Goal: Information Seeking & Learning: Find specific page/section

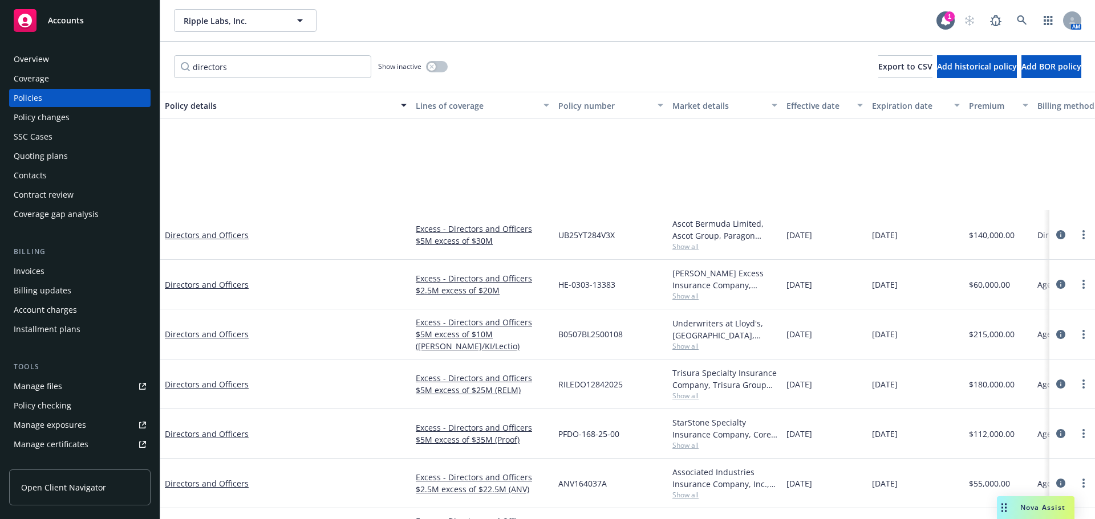
scroll to position [146, 0]
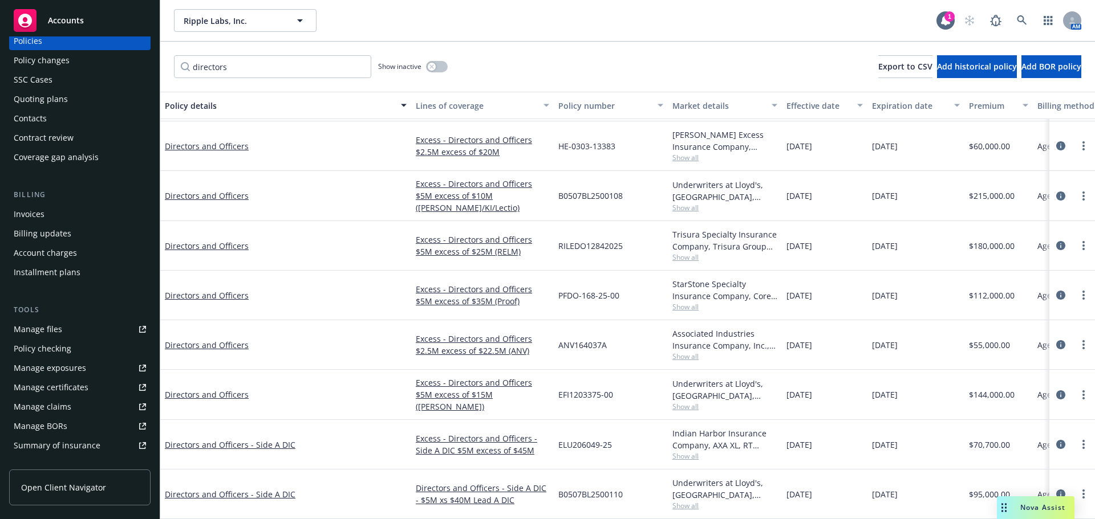
click at [243, 67] on input "directors" at bounding box center [272, 66] width 197 height 23
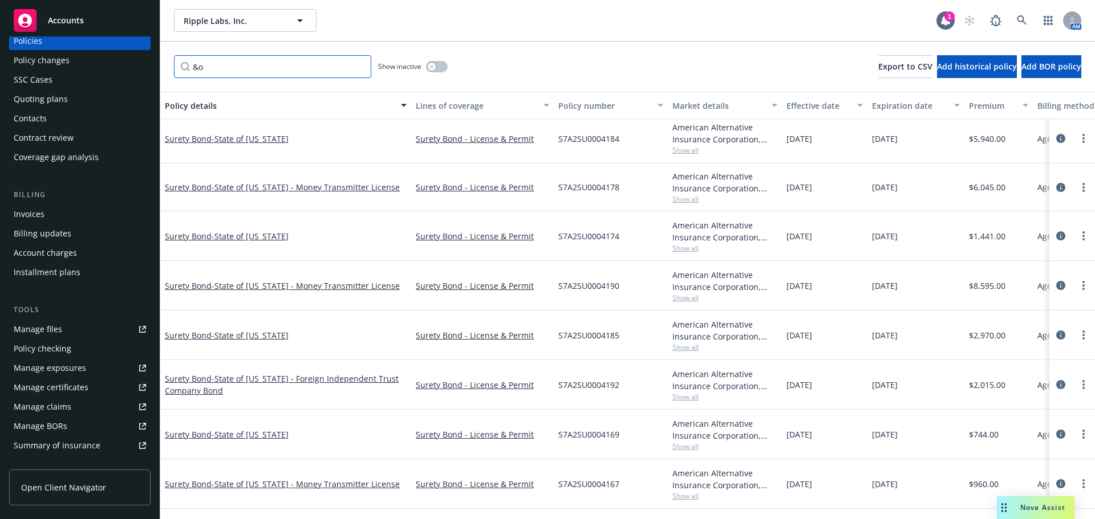
scroll to position [144, 0]
drag, startPoint x: 235, startPoint y: 68, endPoint x: 146, endPoint y: 63, distance: 89.1
click at [146, 63] on div "Accounts Overview Coverage Policies Policy changes SSC Cases Quoting plans Cont…" at bounding box center [547, 259] width 1095 height 519
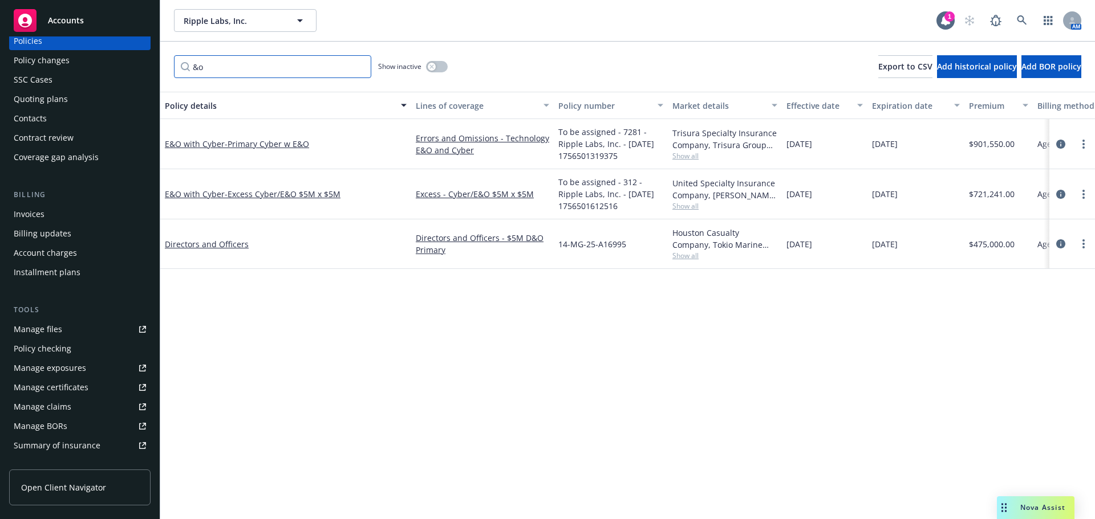
scroll to position [0, 0]
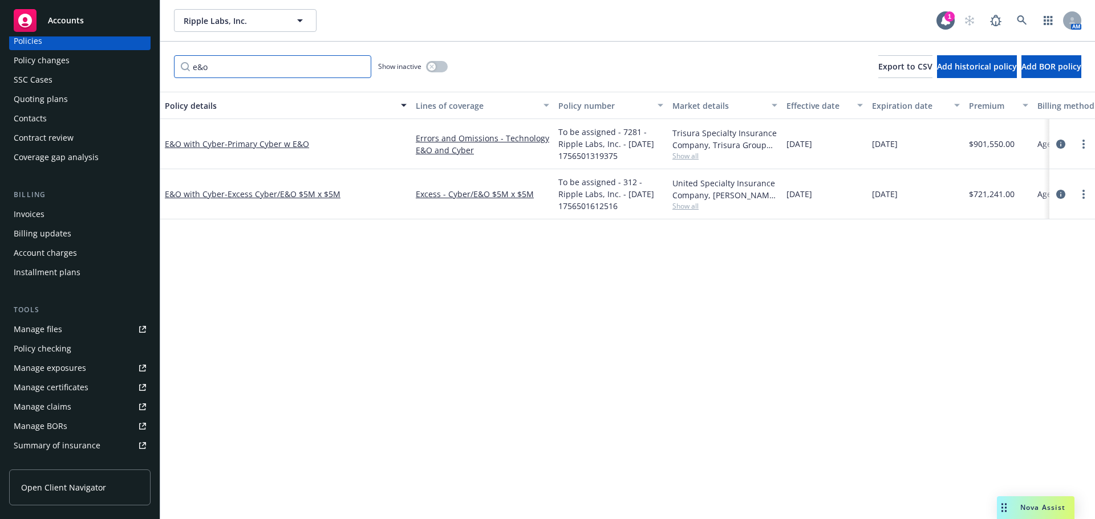
type input "e&o"
click at [129, 8] on link "Accounts" at bounding box center [79, 21] width 141 height 32
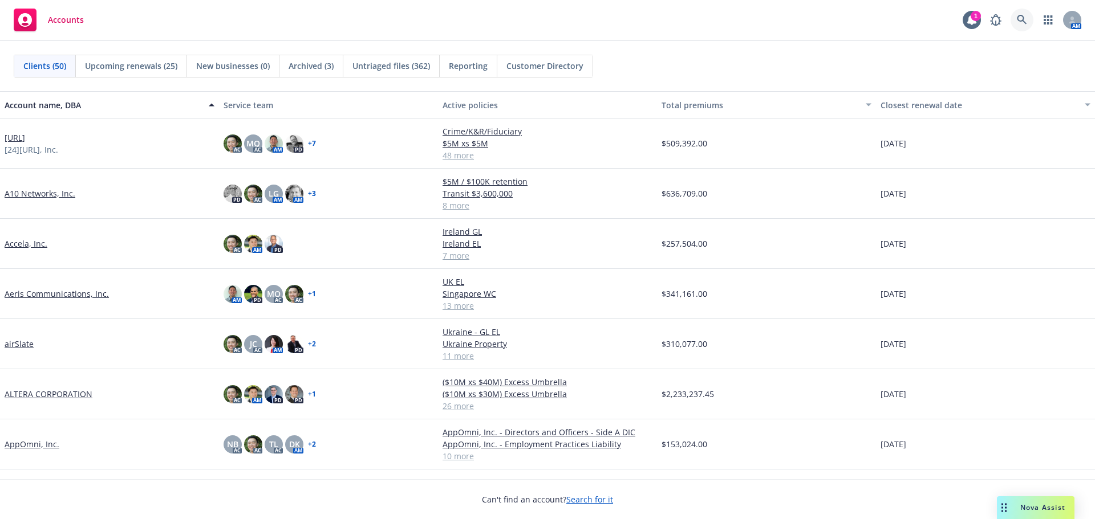
click at [1021, 22] on icon at bounding box center [1022, 20] width 10 height 10
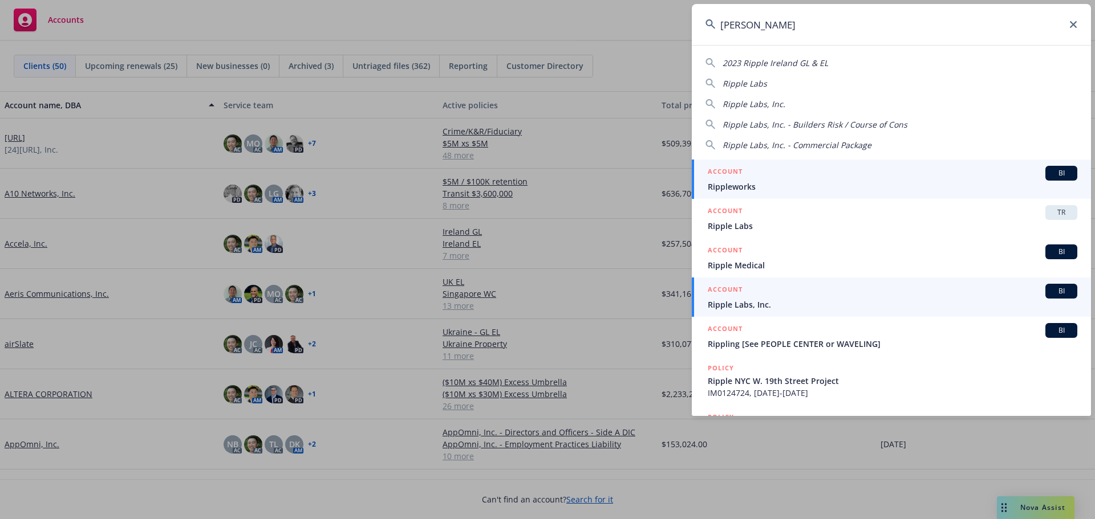
type input "[PERSON_NAME]"
click at [753, 287] on div "ACCOUNT BI" at bounding box center [892, 291] width 369 height 15
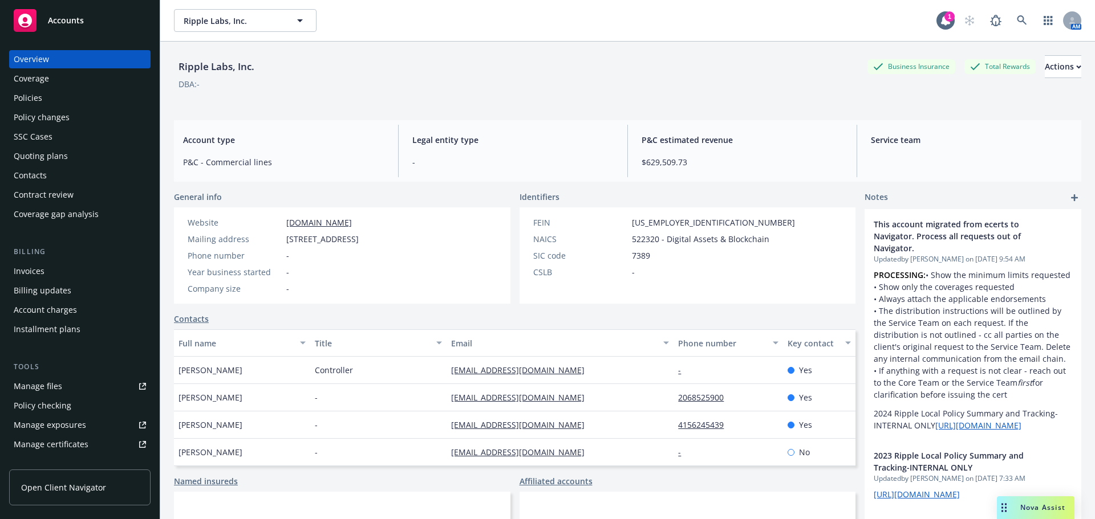
click at [112, 102] on div "Policies" at bounding box center [80, 98] width 132 height 18
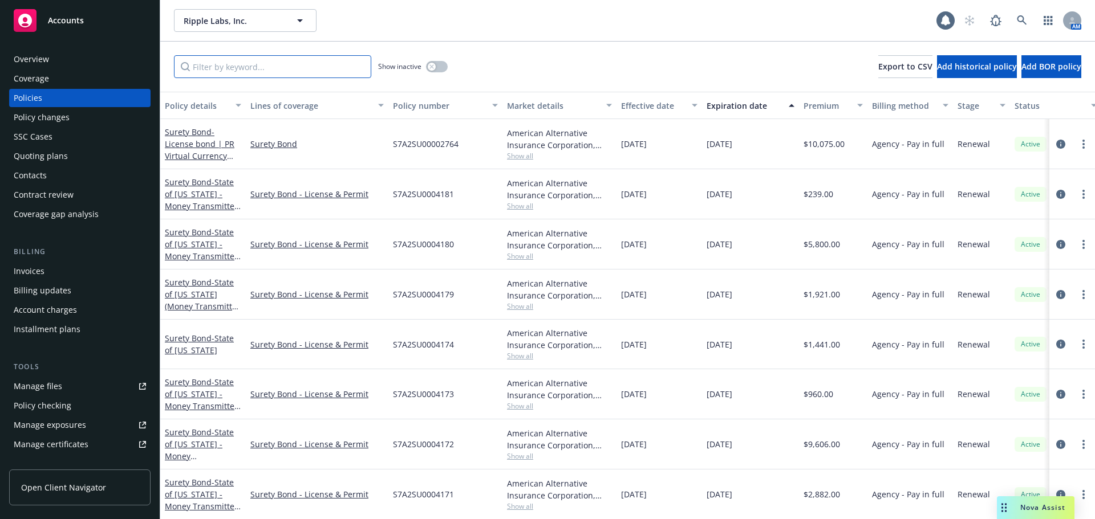
click at [292, 69] on input "Filter by keyword..." at bounding box center [272, 66] width 197 height 23
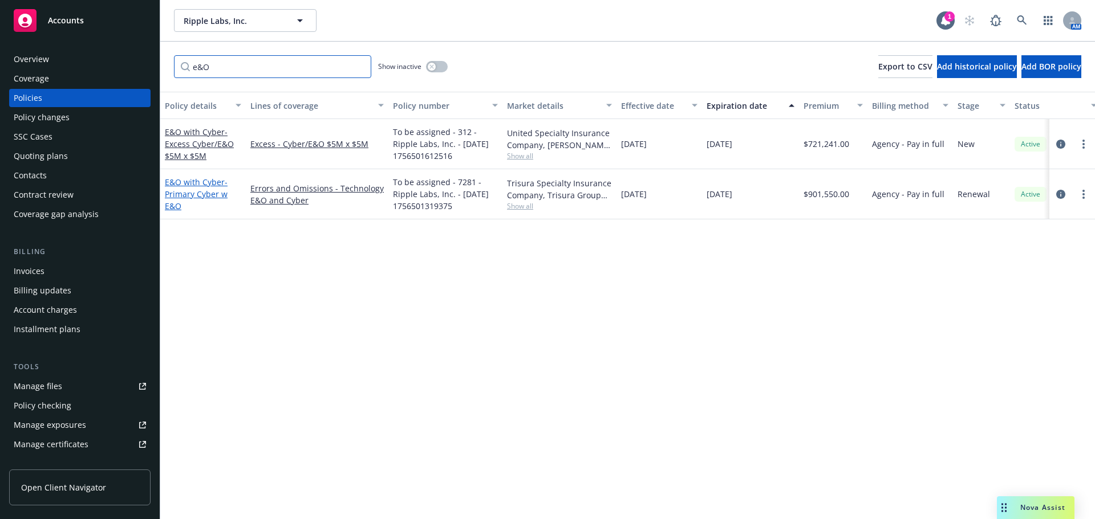
type input "e&O"
click at [197, 193] on span "- Primary Cyber w E&O" at bounding box center [196, 194] width 63 height 35
drag, startPoint x: 280, startPoint y: 46, endPoint x: 300, endPoint y: 35, distance: 23.0
click at [280, 46] on div "e&O Show inactive Export to CSV Add historical policy Add BOR policy" at bounding box center [627, 67] width 934 height 50
click at [1029, 23] on link at bounding box center [1021, 20] width 23 height 23
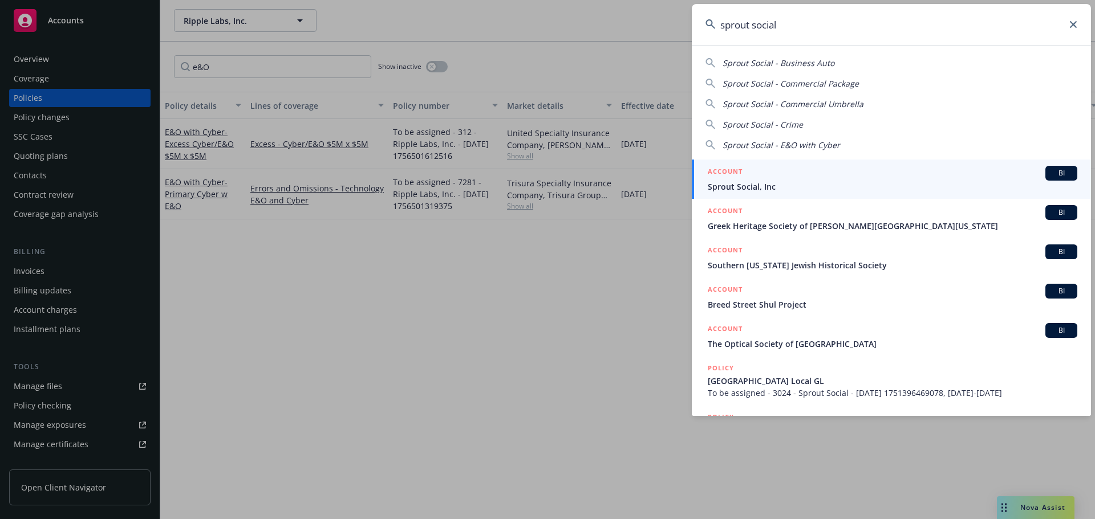
type input "sprout social"
click at [929, 178] on div "ACCOUNT BI" at bounding box center [892, 173] width 369 height 15
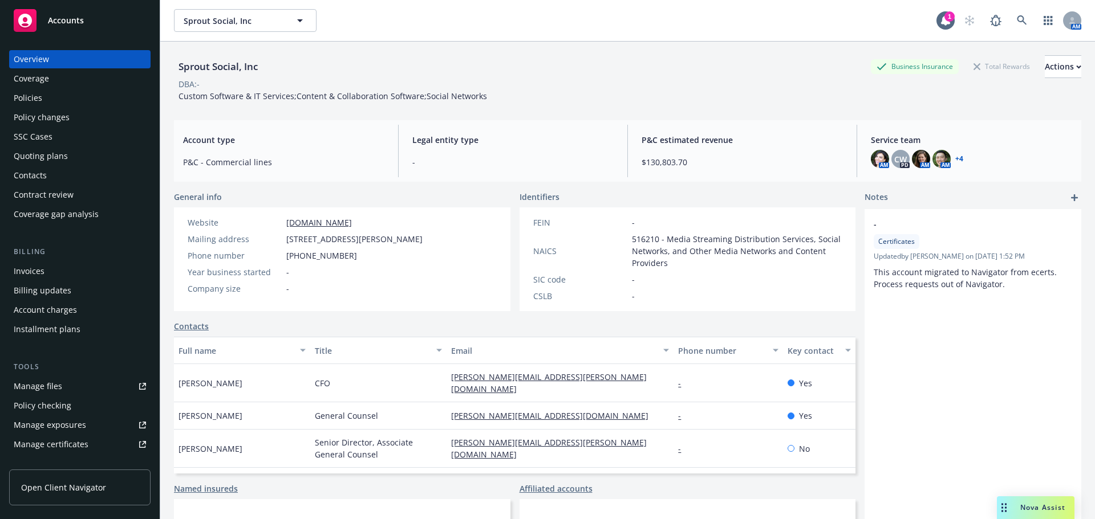
click at [94, 93] on div "Policies" at bounding box center [80, 98] width 132 height 18
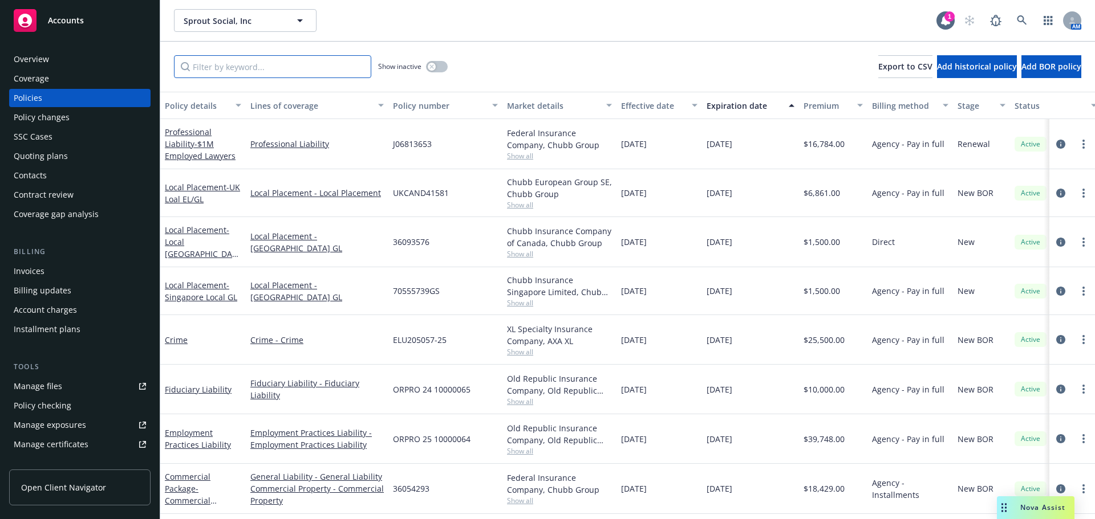
click at [271, 76] on input "Filter by keyword..." at bounding box center [272, 66] width 197 height 23
paste input "36054293"
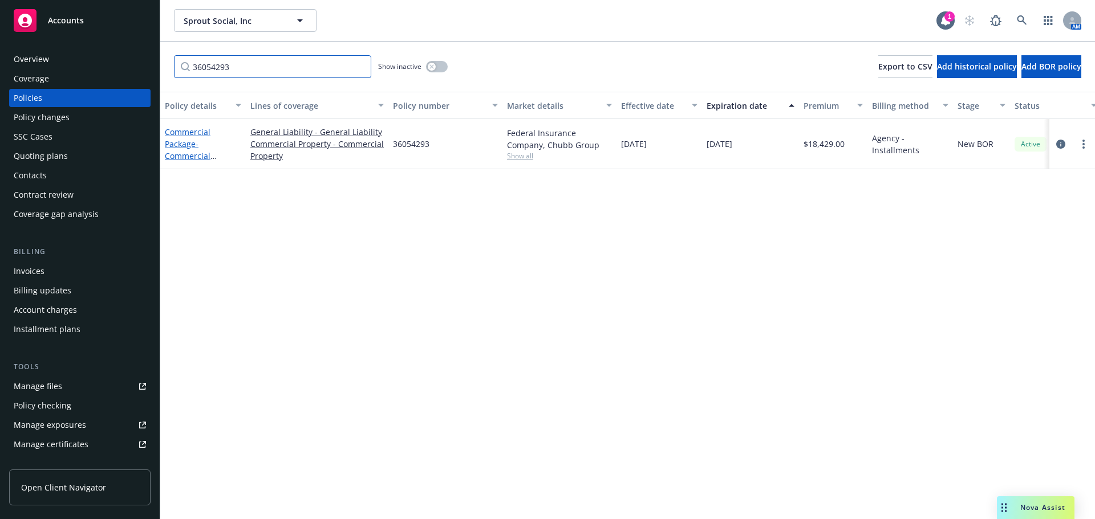
type input "36054293"
click at [194, 151] on span "- Commercial Package" at bounding box center [191, 156] width 52 height 35
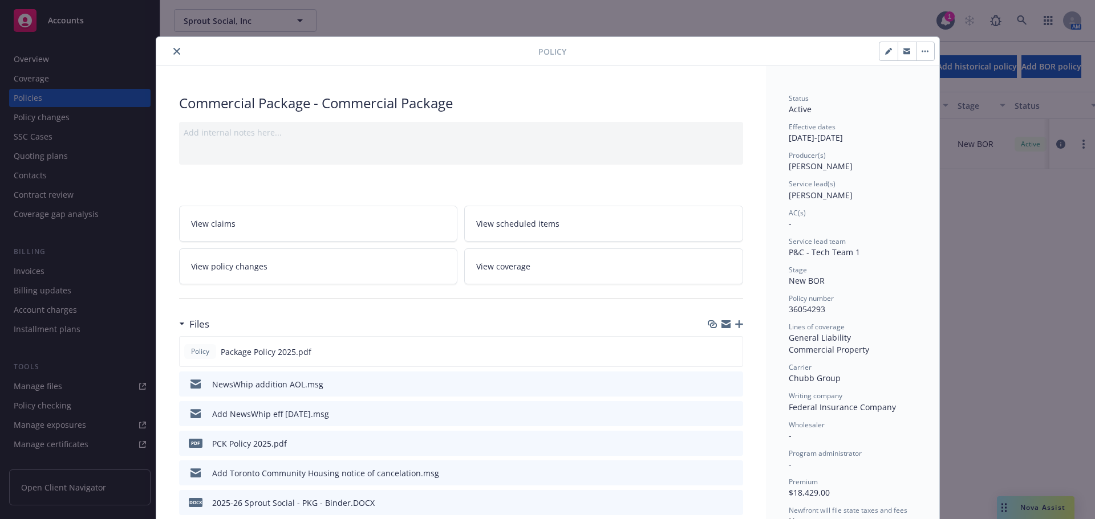
click at [177, 54] on button "close" at bounding box center [177, 51] width 14 height 14
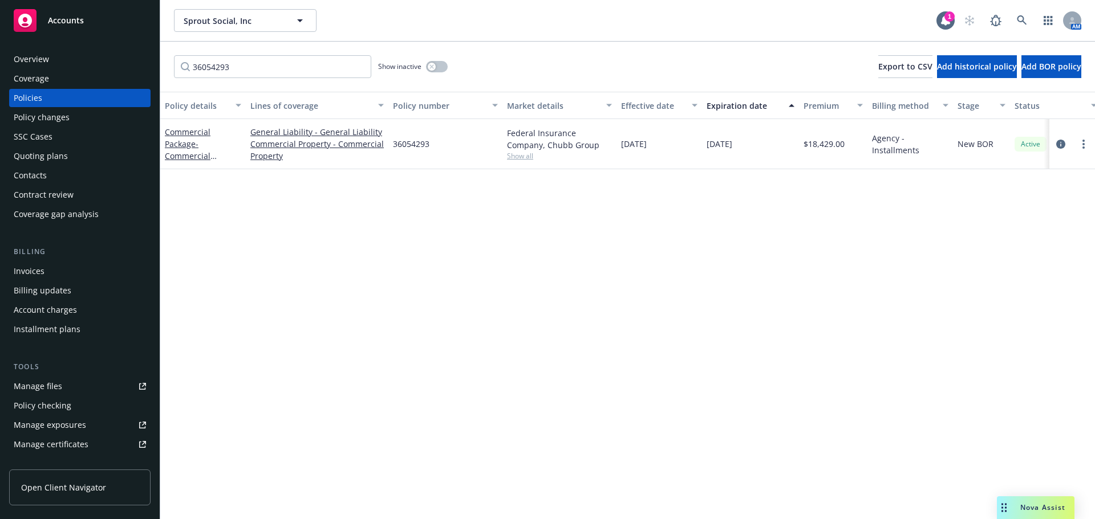
click at [64, 279] on div "Invoices" at bounding box center [80, 271] width 132 height 18
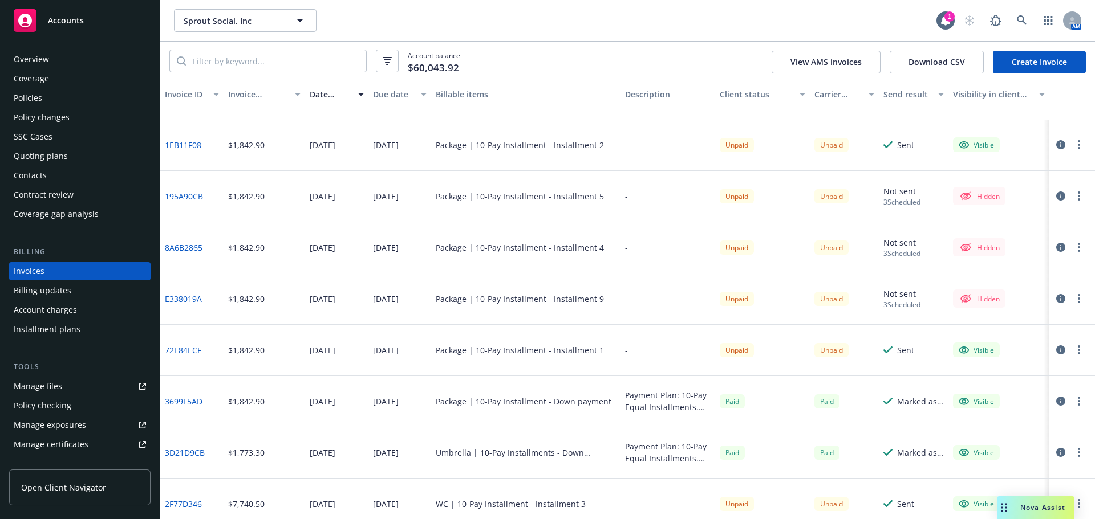
scroll to position [1026, 0]
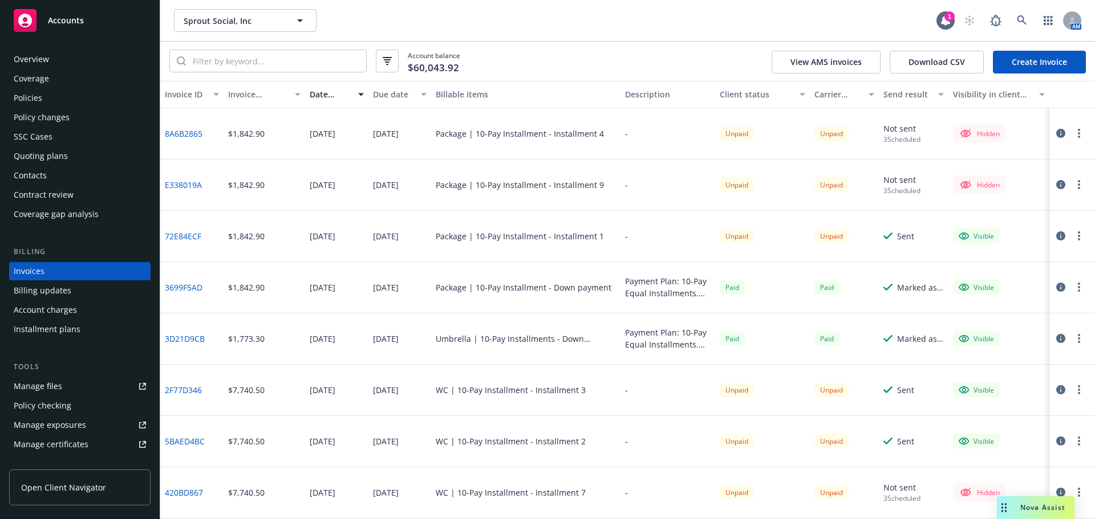
click at [74, 388] on link "Manage files" at bounding box center [79, 386] width 141 height 18
click at [133, 99] on div "Policies" at bounding box center [80, 98] width 132 height 18
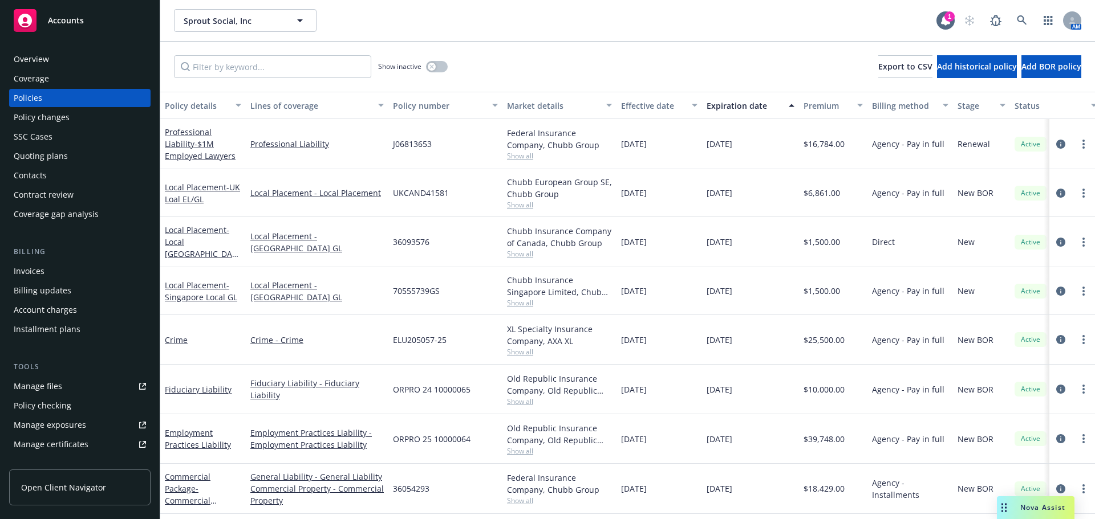
drag, startPoint x: 246, startPoint y: 111, endPoint x: 240, endPoint y: 111, distance: 6.3
click at [240, 111] on div "Policy details Lines of coverage Policy number Market details Effective date Ex…" at bounding box center [710, 105] width 1100 height 27
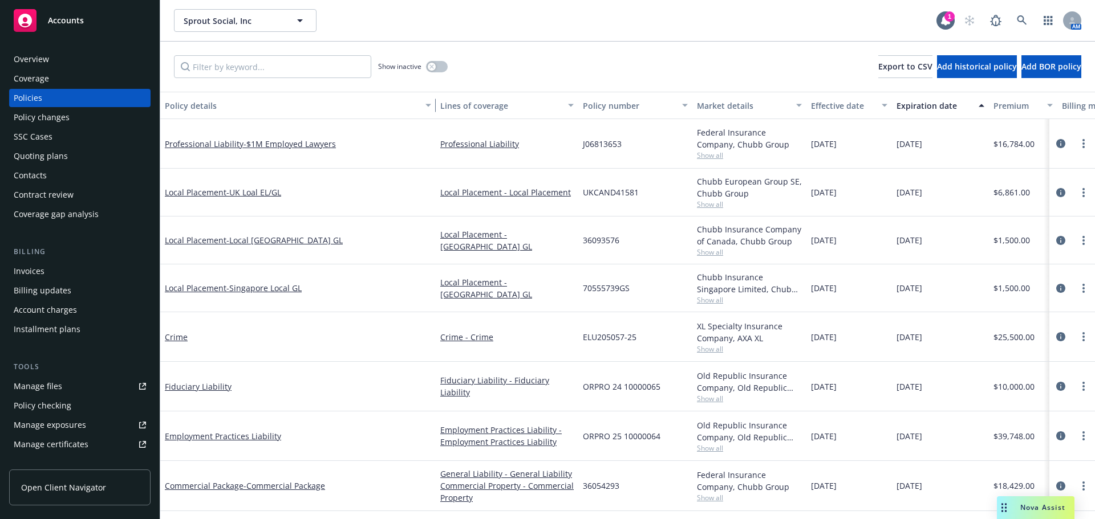
drag, startPoint x: 240, startPoint y: 111, endPoint x: 430, endPoint y: 133, distance: 191.2
click at [430, 133] on div "Policy details Lines of coverage Policy number Market details Effective date Ex…" at bounding box center [627, 306] width 934 height 428
click at [265, 487] on span "- Commercial Package" at bounding box center [284, 486] width 82 height 11
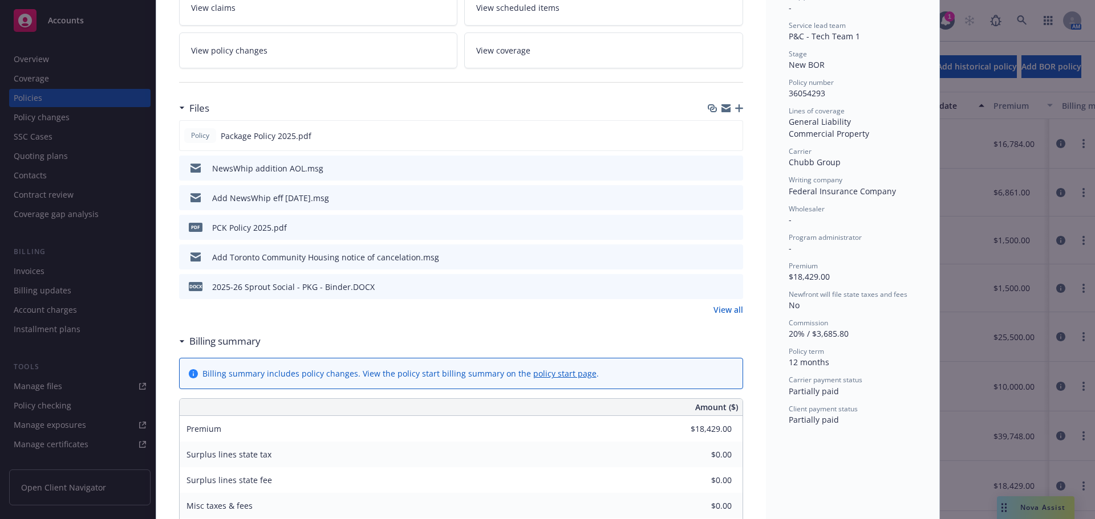
scroll to position [171, 0]
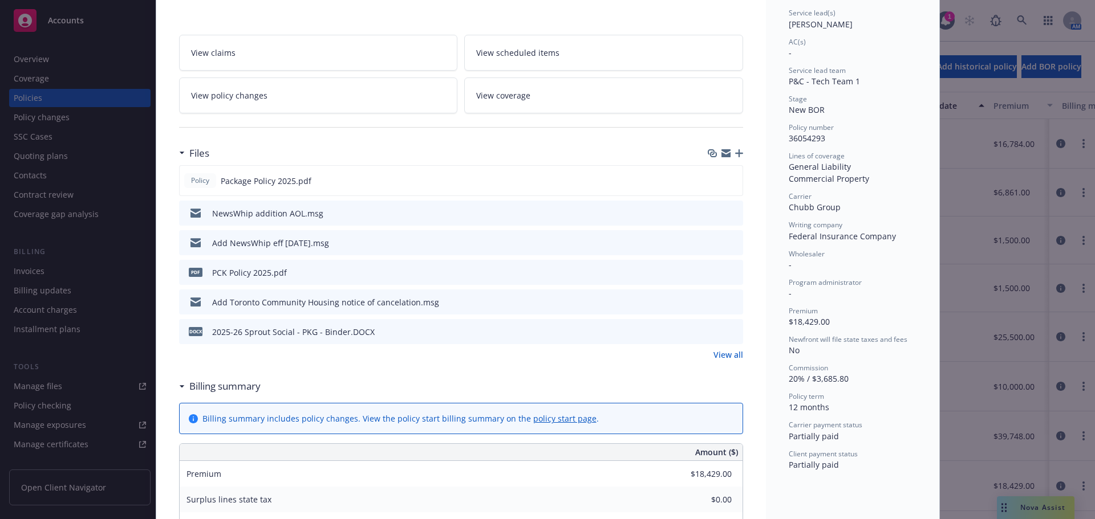
click at [730, 356] on link "View all" at bounding box center [728, 355] width 30 height 12
